Goal: Task Accomplishment & Management: Complete application form

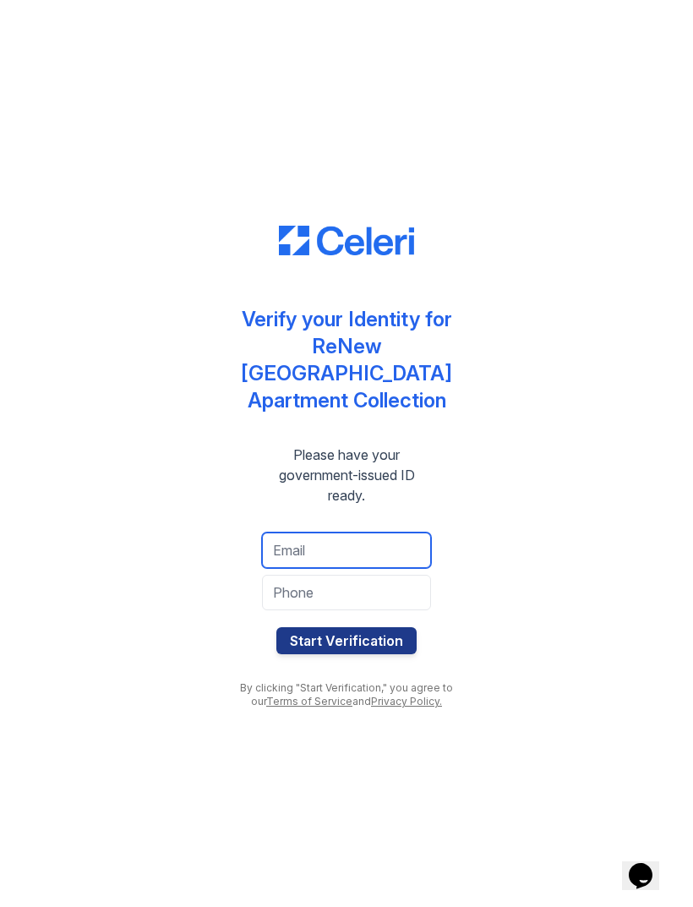
click at [286, 540] on input "email" at bounding box center [346, 549] width 169 height 35
type input "ceecooks098@gmail.com"
click at [308, 575] on input "tel" at bounding box center [346, 592] width 169 height 35
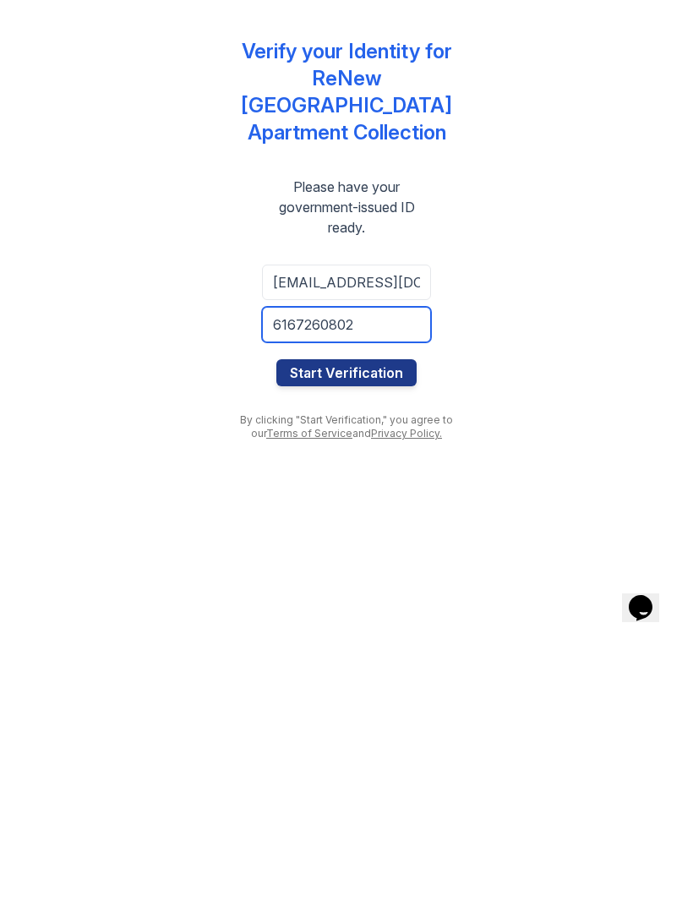
type input "6167260802"
click at [305, 627] on button "Start Verification" at bounding box center [346, 640] width 140 height 27
